Goal: Task Accomplishment & Management: Manage account settings

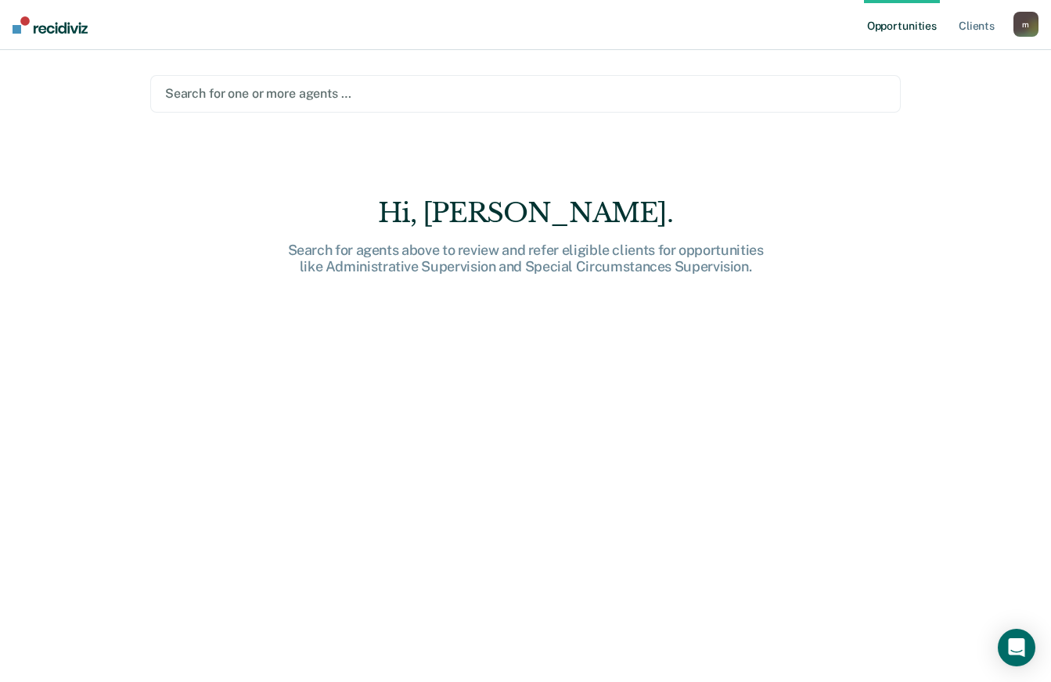
click at [289, 101] on div at bounding box center [525, 94] width 721 height 18
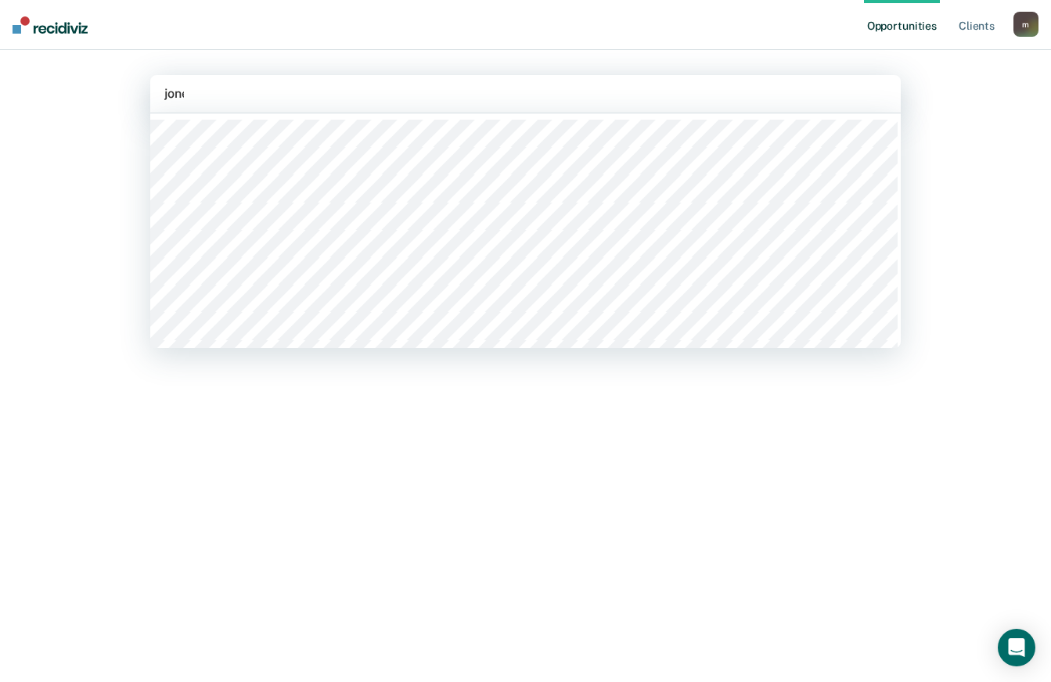
type input "[PERSON_NAME]"
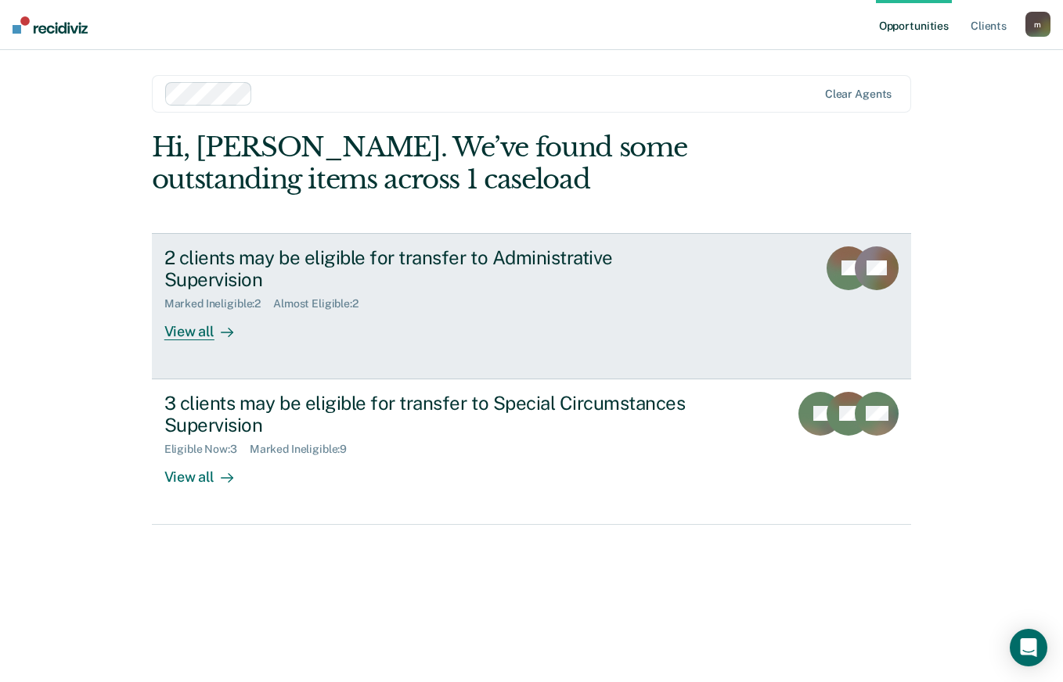
click at [342, 304] on div "2 clients may be eligible for transfer to Administrative Supervision Marked Ine…" at bounding box center [457, 294] width 587 height 95
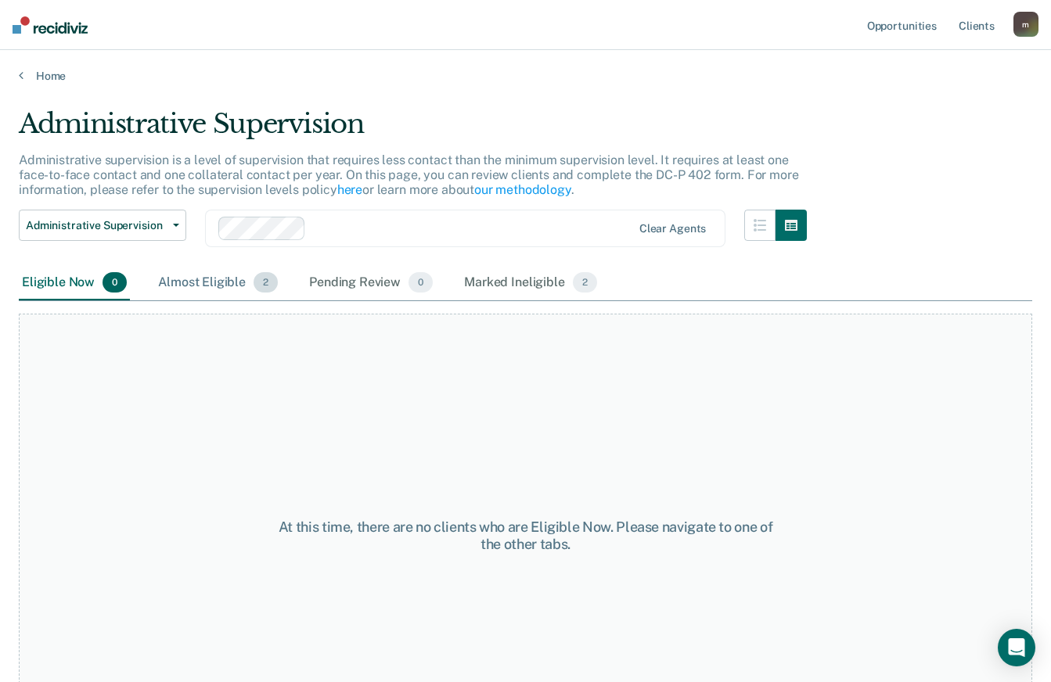
click at [236, 297] on div "Almost Eligible 2" at bounding box center [218, 283] width 126 height 34
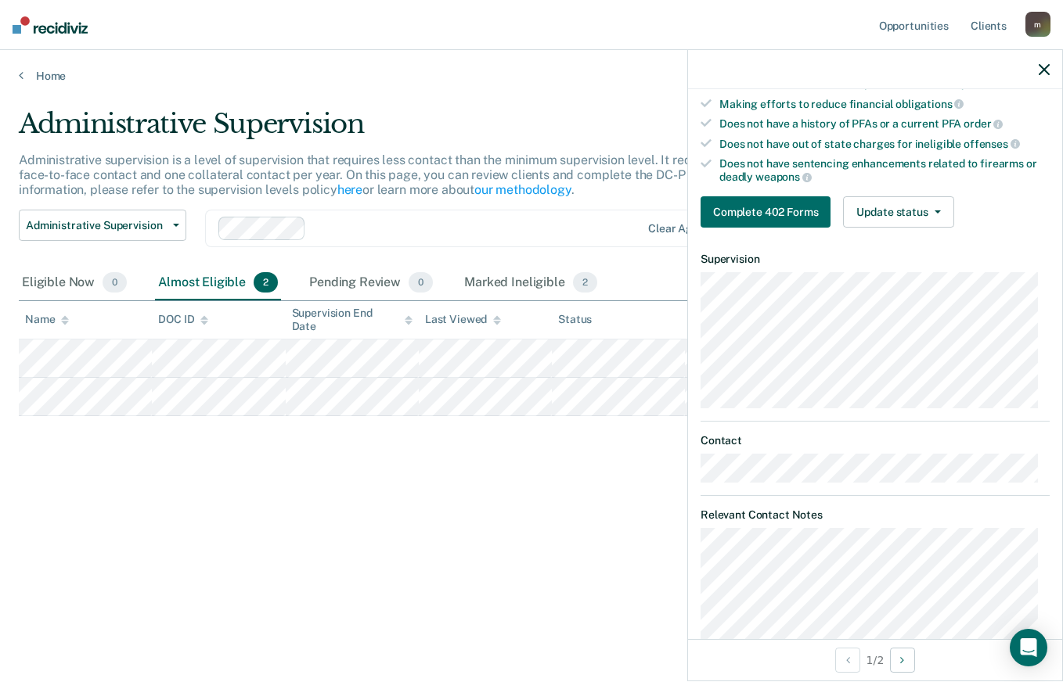
scroll to position [268, 0]
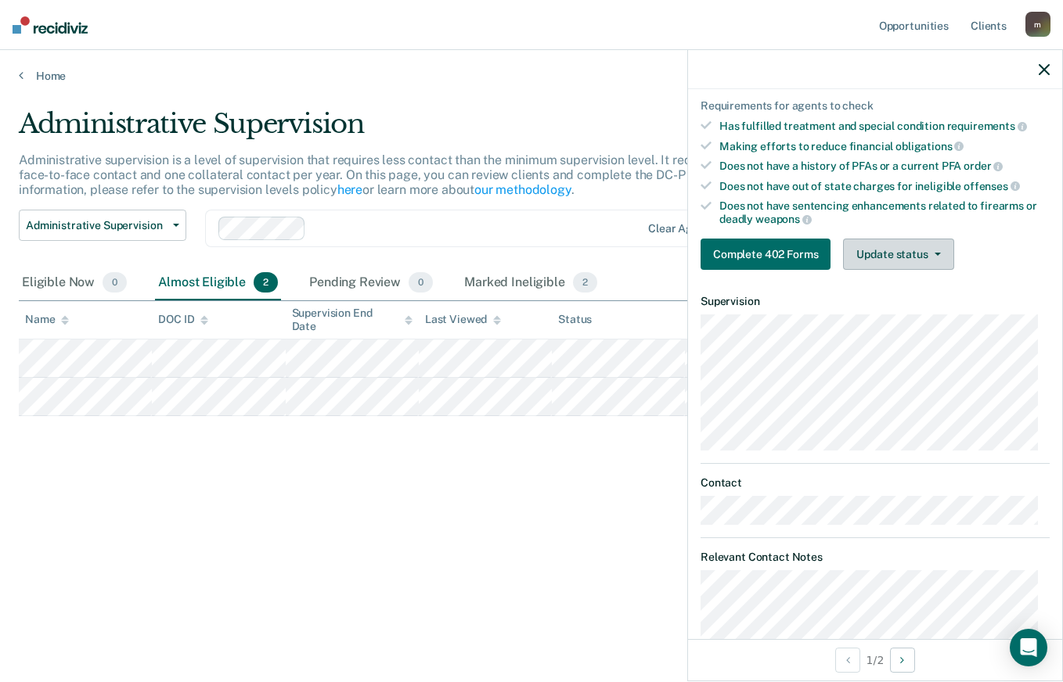
click at [936, 262] on button "Update status" at bounding box center [898, 254] width 110 height 31
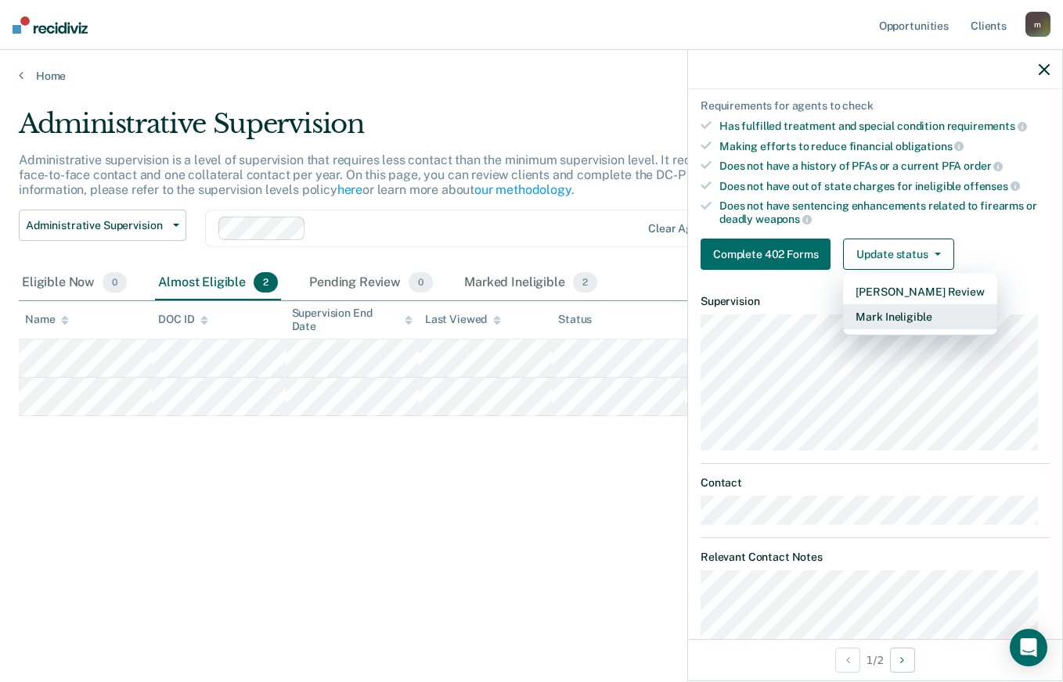
click at [944, 323] on button "Mark Ineligible" at bounding box center [919, 316] width 153 height 25
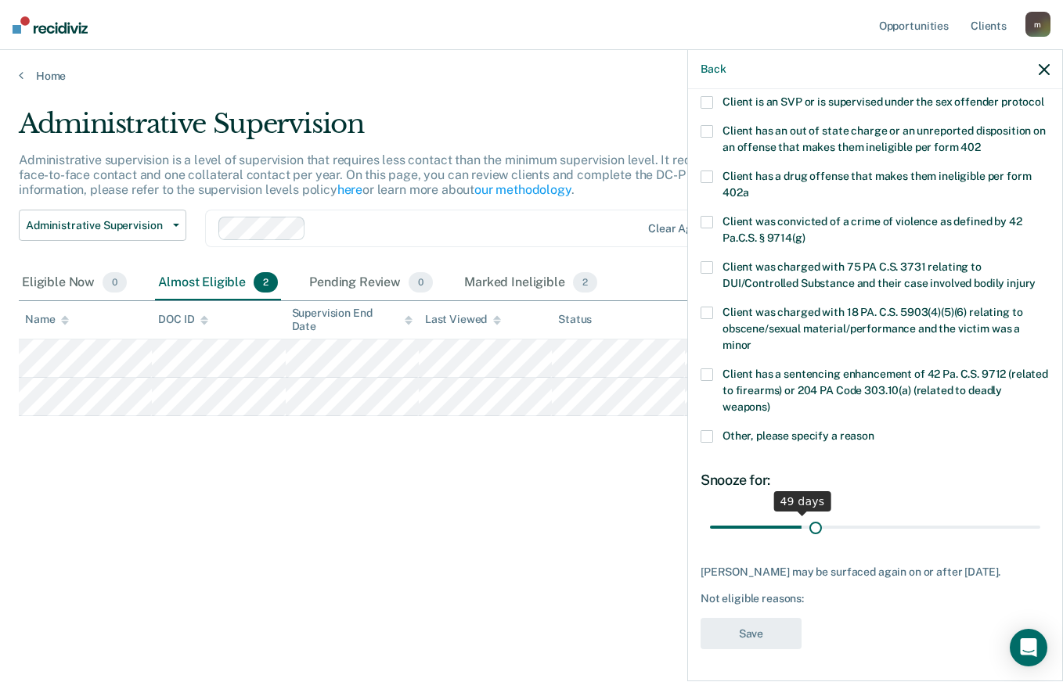
scroll to position [243, 0]
drag, startPoint x: 765, startPoint y: 509, endPoint x: 914, endPoint y: 530, distance: 151.0
type input "117"
click at [914, 530] on input "range" at bounding box center [875, 526] width 330 height 27
click at [703, 430] on span at bounding box center [706, 436] width 13 height 13
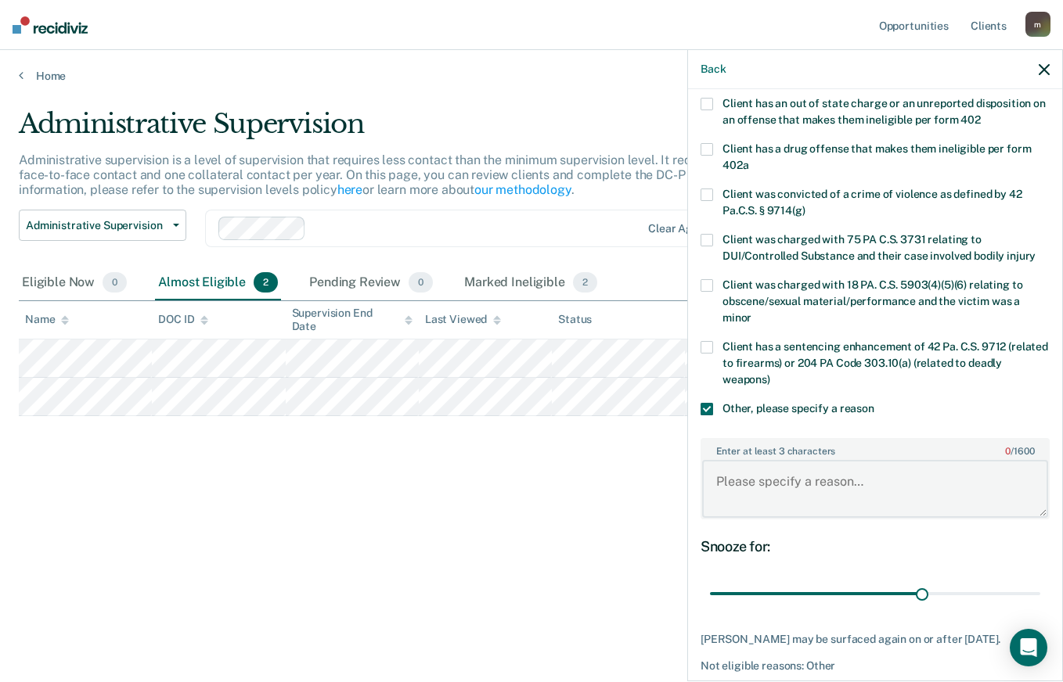
click at [803, 513] on textarea "Enter at least 3 characters 0 / 1600" at bounding box center [875, 489] width 346 height 58
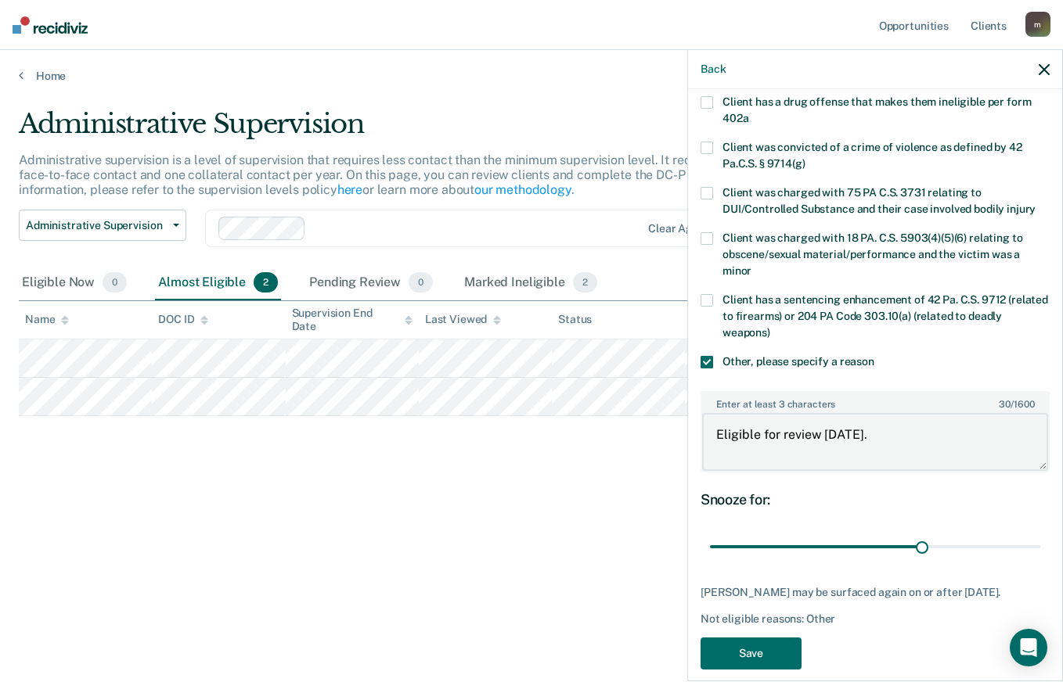
scroll to position [338, 0]
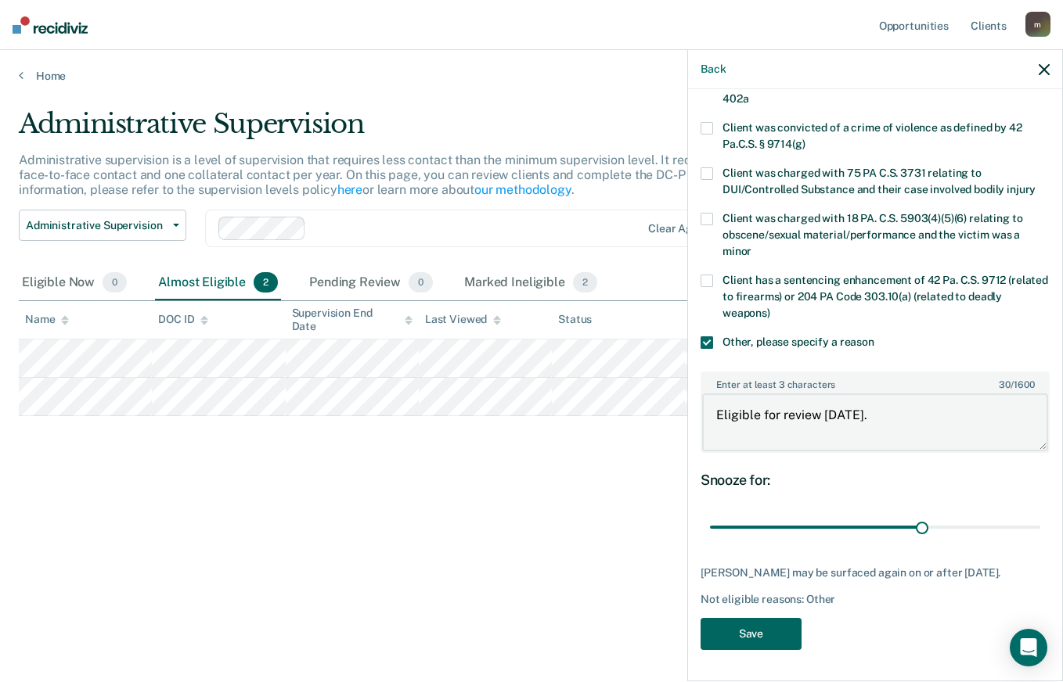
type textarea "Eligible for review [DATE]."
click at [734, 634] on button "Save" at bounding box center [750, 634] width 101 height 32
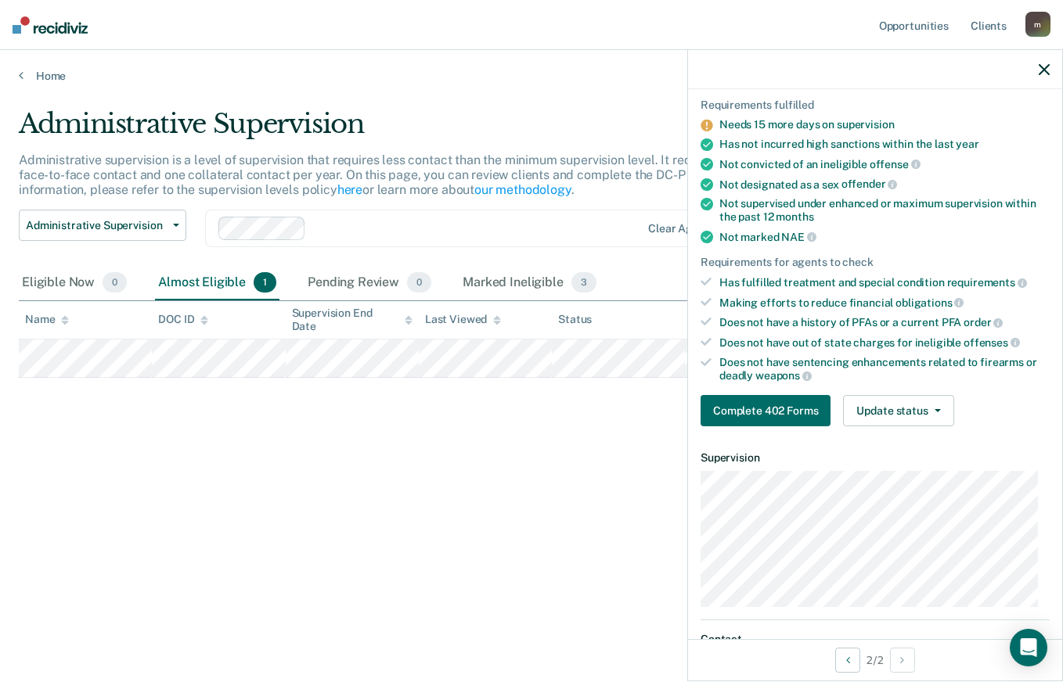
scroll to position [391, 0]
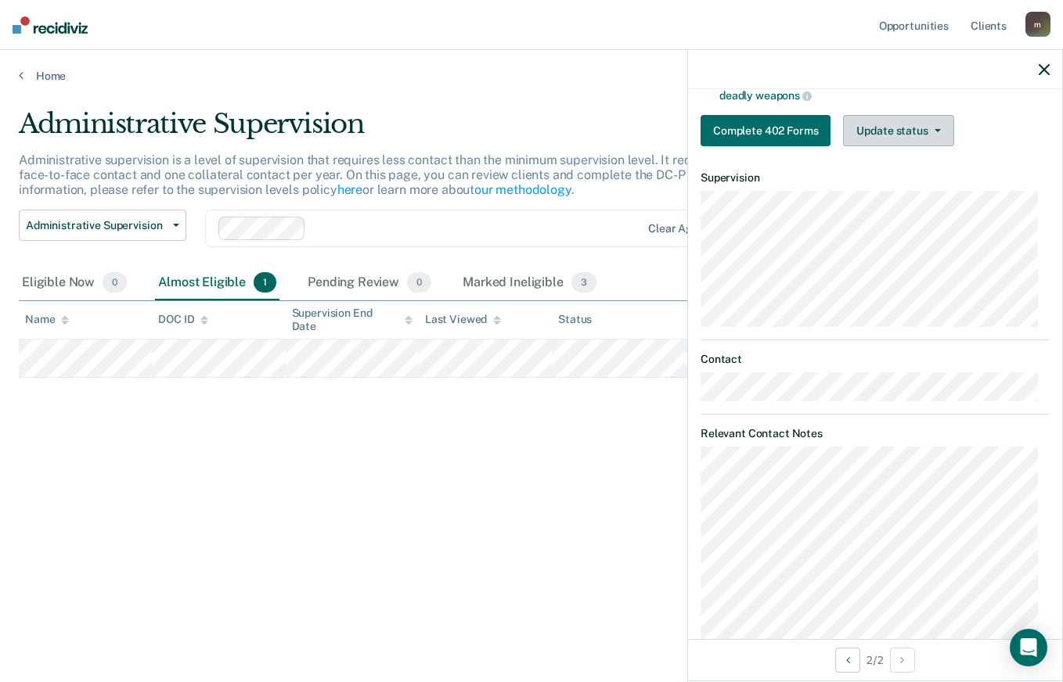
click at [916, 136] on button "Update status" at bounding box center [898, 130] width 110 height 31
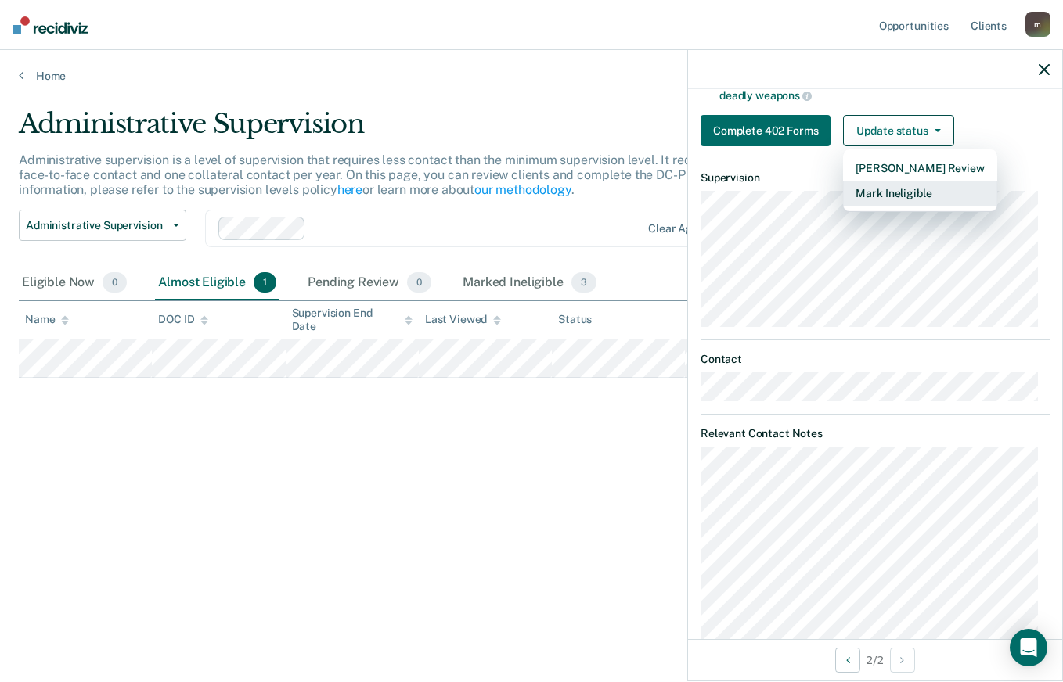
click at [923, 203] on button "Mark Ineligible" at bounding box center [919, 193] width 153 height 25
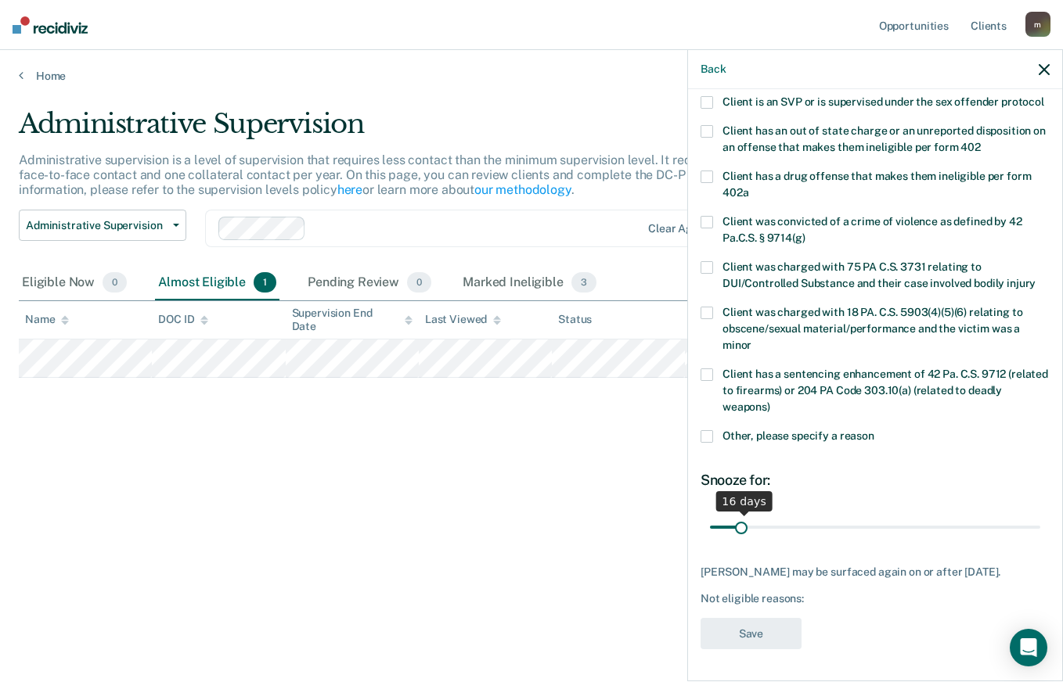
scroll to position [230, 0]
drag, startPoint x: 767, startPoint y: 511, endPoint x: 740, endPoint y: 514, distance: 27.6
type input "15"
click at [740, 514] on input "range" at bounding box center [875, 526] width 330 height 27
click at [710, 435] on span at bounding box center [706, 436] width 13 height 13
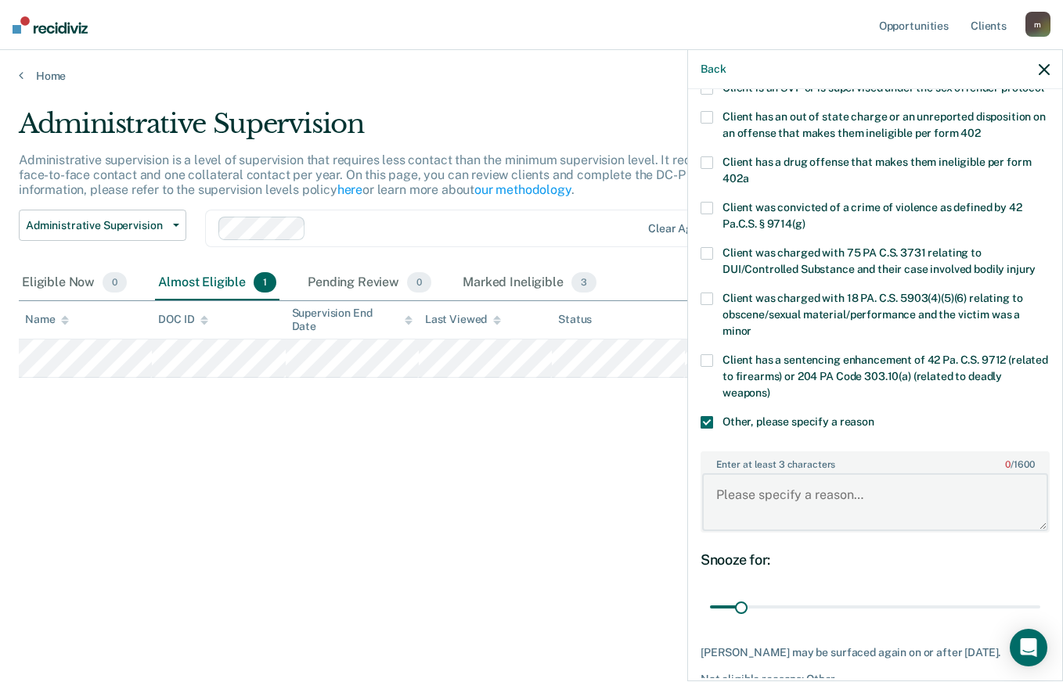
click at [789, 506] on textarea "Enter at least 3 characters 0 / 1600" at bounding box center [875, 502] width 346 height 58
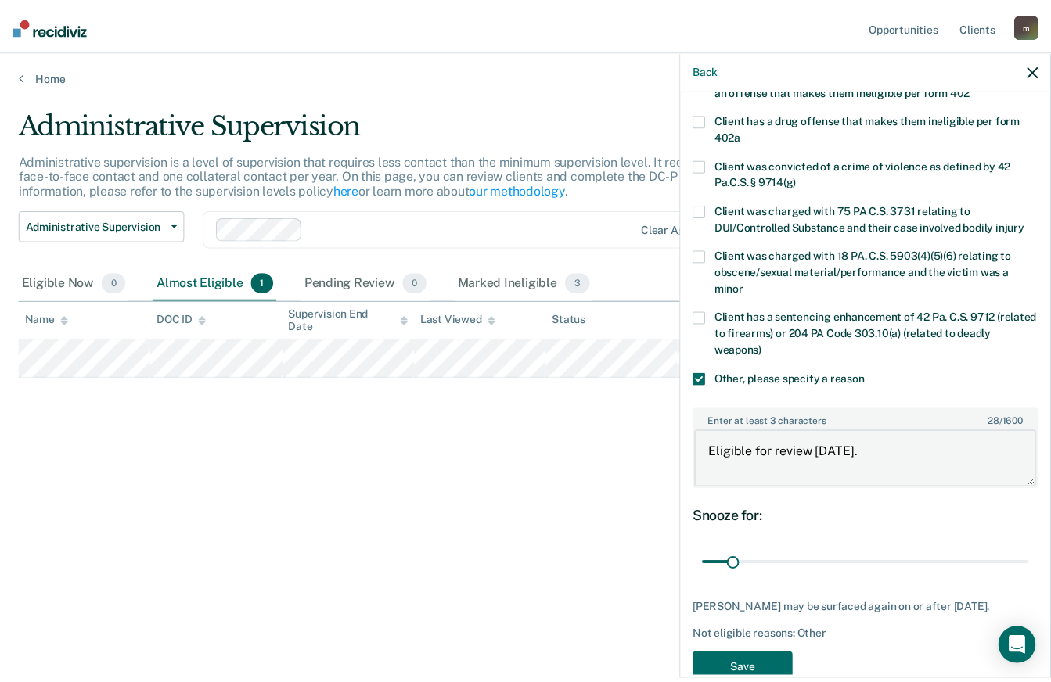
scroll to position [325, 0]
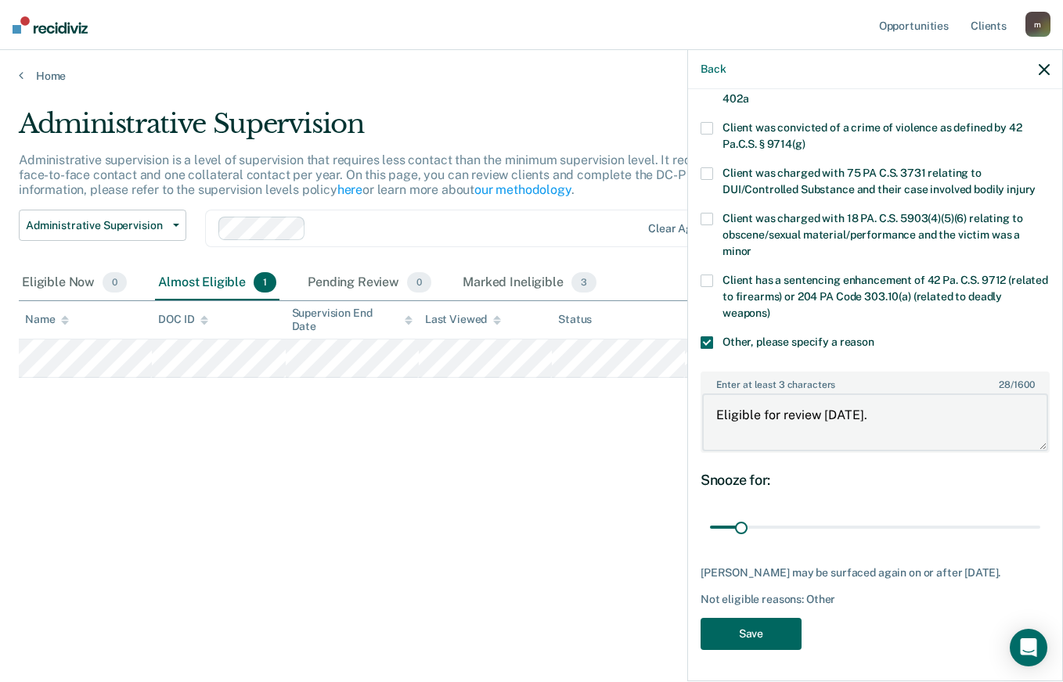
type textarea "Eligible for review [DATE]."
click at [750, 636] on button "Save" at bounding box center [750, 634] width 101 height 32
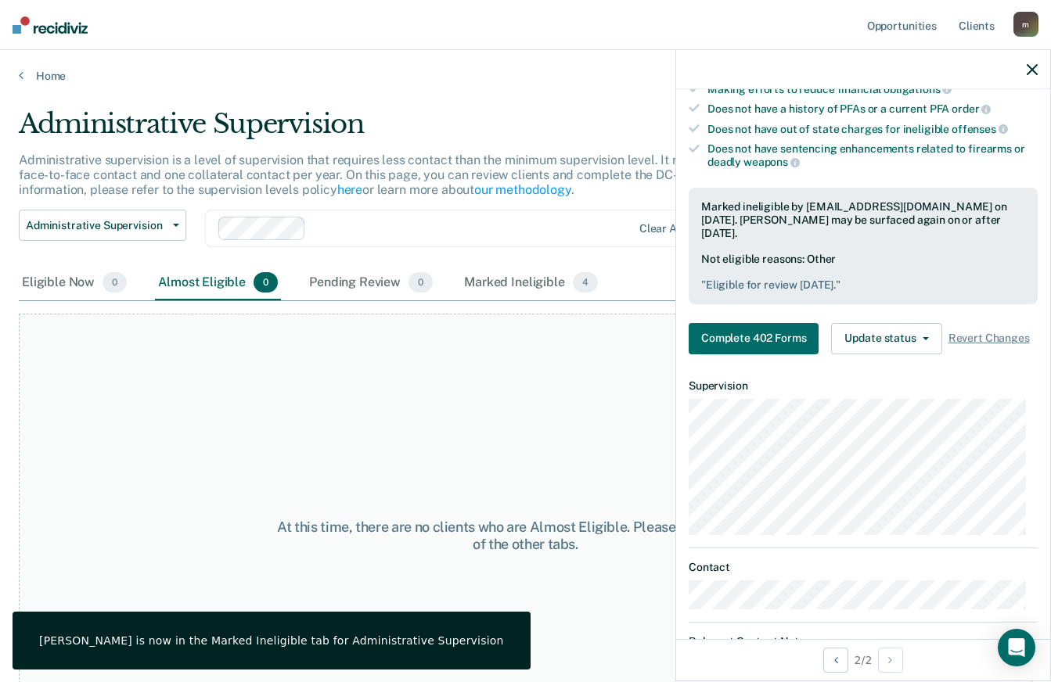
click at [1034, 68] on icon "button" at bounding box center [1032, 69] width 11 height 11
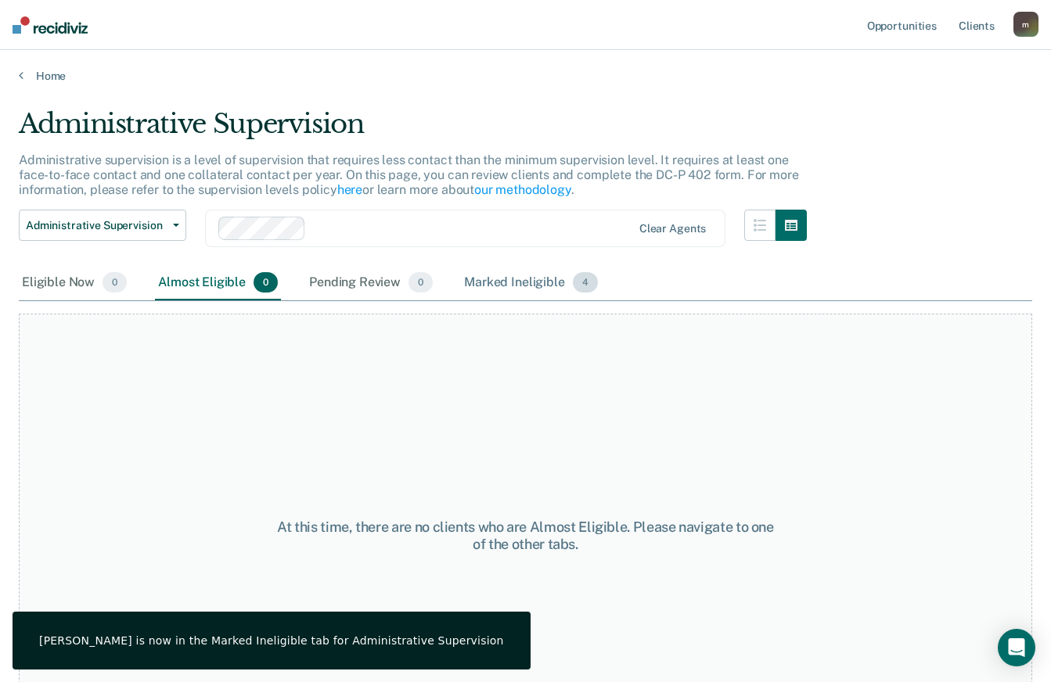
click at [502, 283] on div "Marked Ineligible 4" at bounding box center [531, 283] width 140 height 34
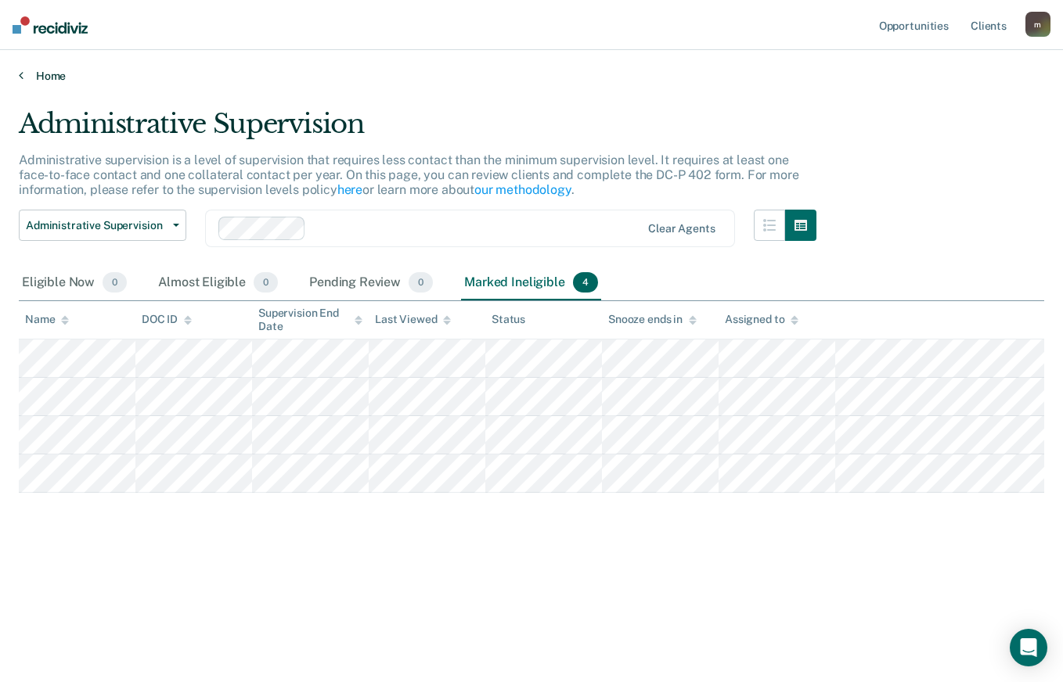
click at [23, 76] on icon at bounding box center [21, 75] width 5 height 13
